Goal: Task Accomplishment & Management: Complete application form

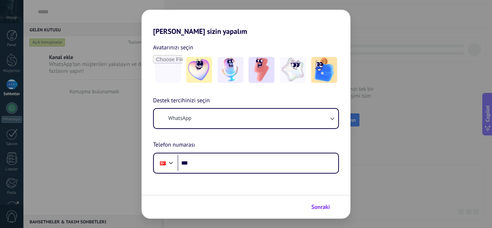
click at [328, 205] on span "Sonraki" at bounding box center [320, 206] width 19 height 5
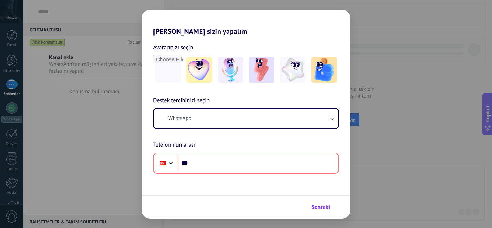
click at [314, 205] on span "Sonraki" at bounding box center [320, 206] width 19 height 5
click at [387, 161] on div "[PERSON_NAME] sizin yapalım Avatarınızı seçin Destek tercihinizi seçin WhatsApp…" at bounding box center [246, 114] width 492 height 228
